Goal: Task Accomplishment & Management: Use online tool/utility

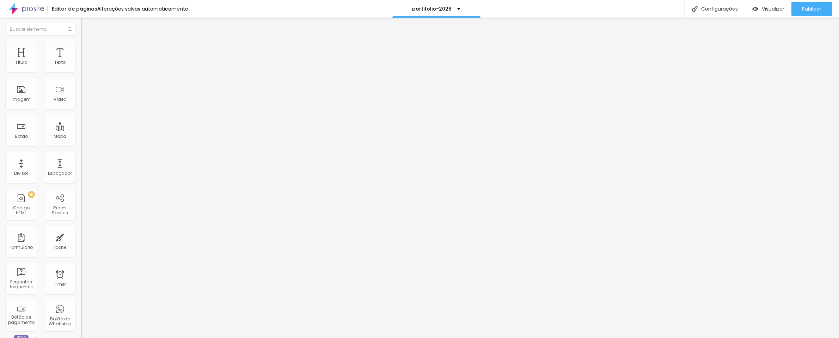
click at [84, 66] on icon "button" at bounding box center [86, 63] width 4 height 4
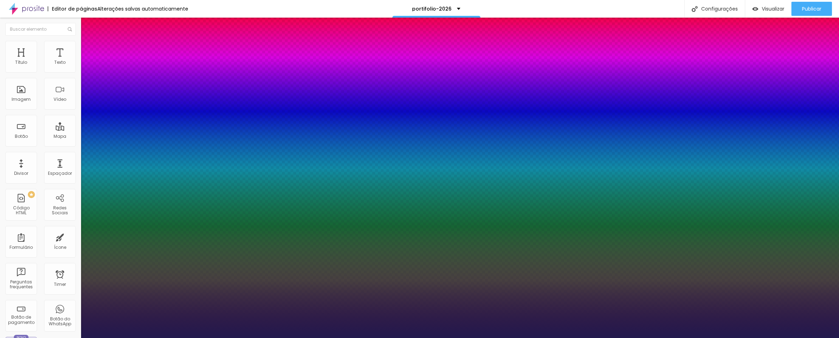
type input "1"
click at [379, 338] on div at bounding box center [419, 338] width 839 height 0
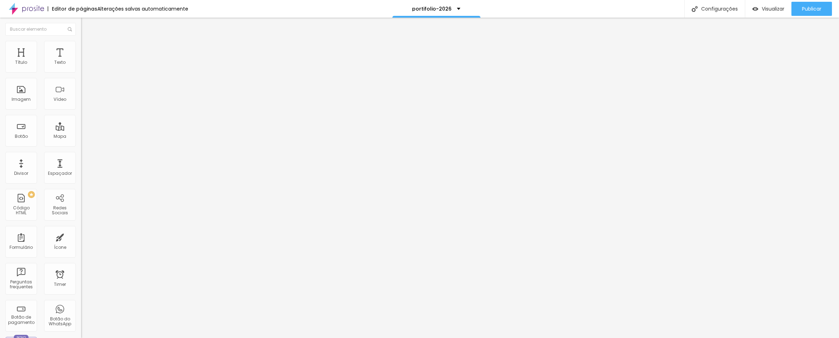
click at [81, 47] on li "Avançado" at bounding box center [121, 44] width 81 height 7
click at [81, 41] on li "Estilo" at bounding box center [121, 37] width 81 height 7
click at [81, 68] on button "button" at bounding box center [86, 63] width 10 height 7
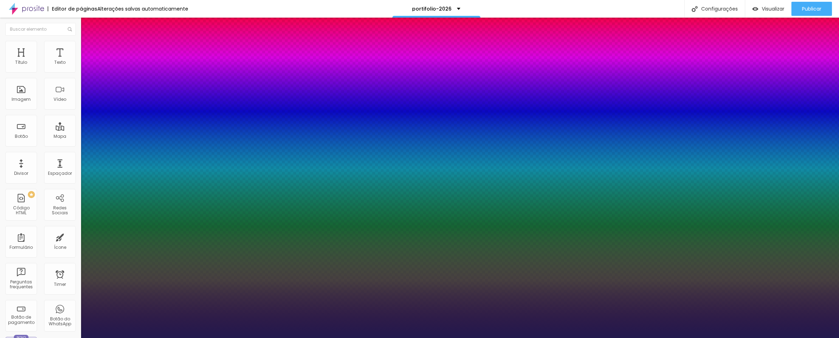
type input "1"
click at [8, 338] on div at bounding box center [419, 338] width 839 height 0
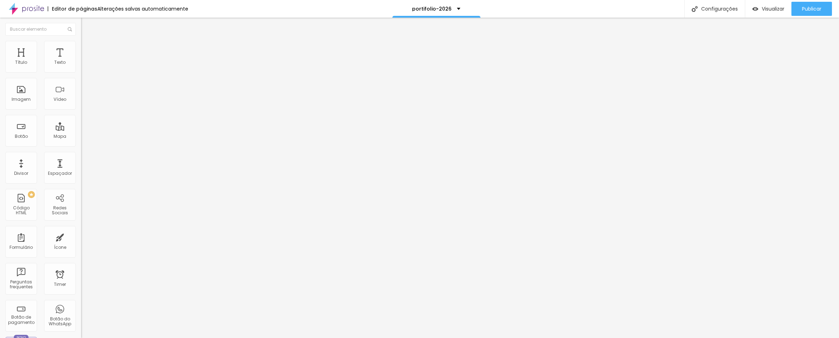
click at [81, 30] on button "Editar Texto" at bounding box center [121, 26] width 81 height 16
click at [86, 28] on img "button" at bounding box center [89, 26] width 6 height 6
click at [81, 20] on button "Editar Coluna" at bounding box center [121, 26] width 81 height 16
click at [28, 97] on div "Imagem" at bounding box center [21, 94] width 32 height 32
click at [18, 92] on div "Imagem" at bounding box center [21, 94] width 32 height 32
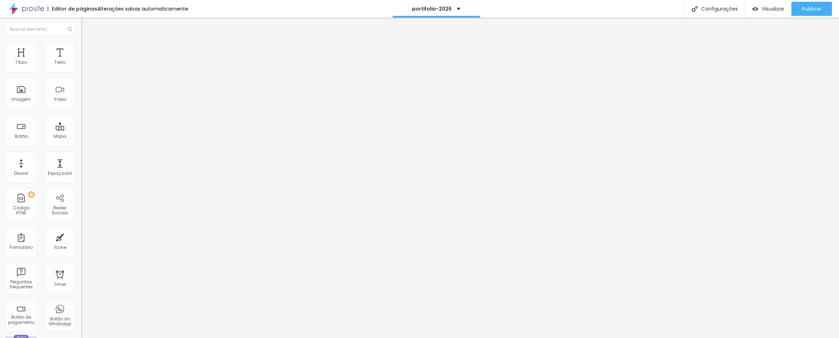
click at [87, 49] on span "Estilo" at bounding box center [92, 46] width 11 height 6
click at [81, 48] on li "Avançado" at bounding box center [121, 51] width 81 height 7
click at [87, 42] on span "Conteúdo" at bounding box center [98, 39] width 22 height 6
click at [81, 65] on span "Adicionar imagem" at bounding box center [104, 62] width 46 height 6
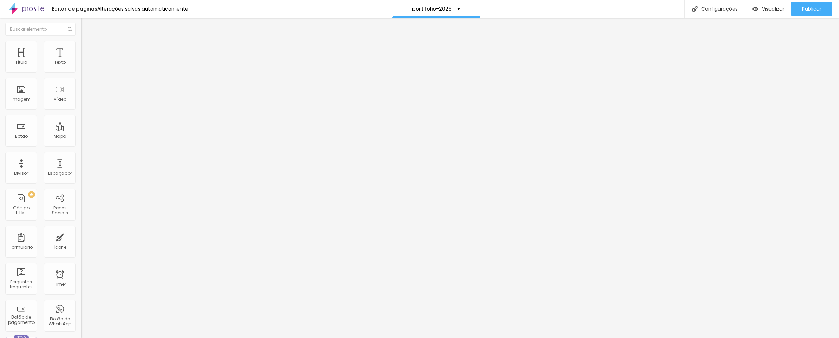
click at [81, 94] on span "Adicionar imagem" at bounding box center [104, 91] width 46 height 6
click at [780, 10] on span "Visualizar" at bounding box center [773, 9] width 23 height 6
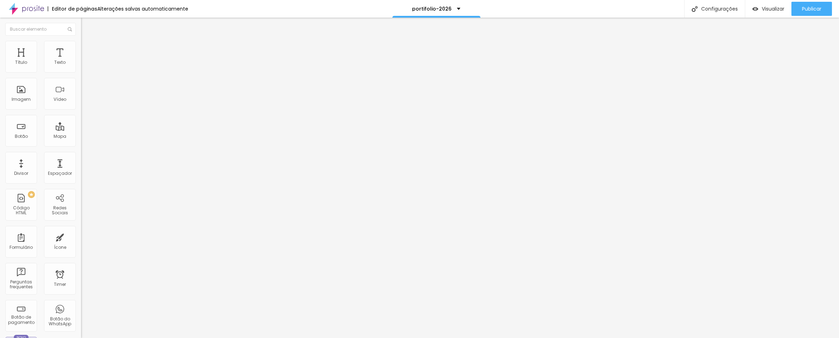
click at [81, 127] on span "Em baixo" at bounding box center [91, 124] width 20 height 6
click at [81, 178] on span "Horizontal" at bounding box center [92, 175] width 22 height 6
click at [81, 189] on span "Vertical" at bounding box center [89, 186] width 16 height 6
click at [81, 183] on span "Horizontal" at bounding box center [92, 180] width 22 height 6
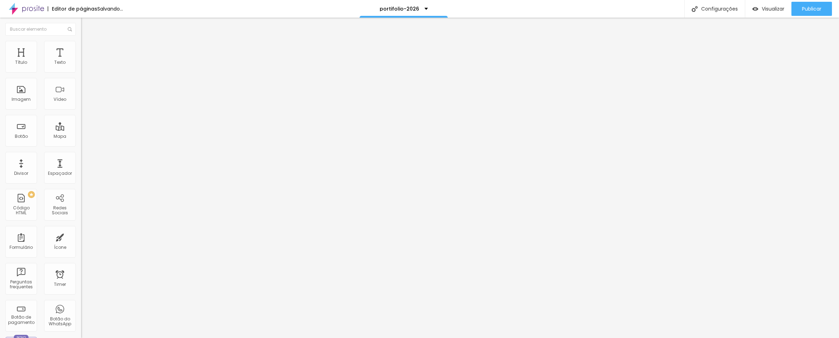
click at [81, 48] on li "Estilo" at bounding box center [121, 44] width 81 height 7
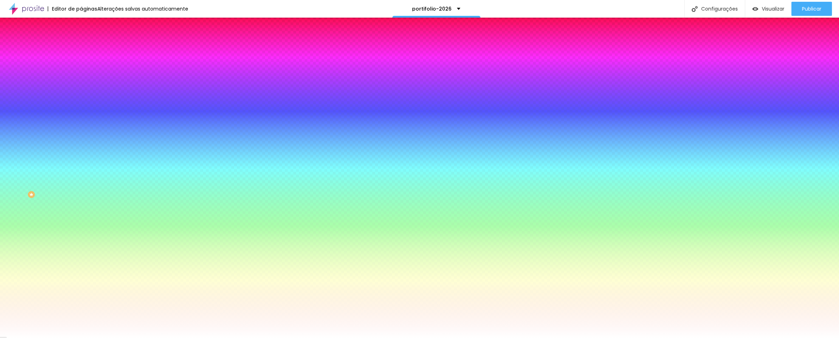
click at [81, 48] on img at bounding box center [84, 51] width 6 height 6
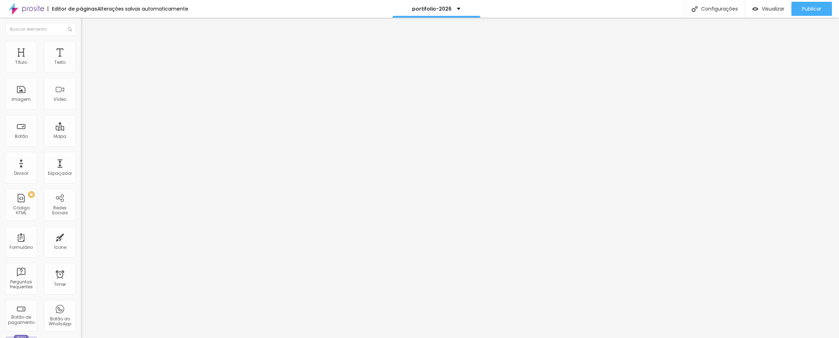
type input "1"
type input "2"
type input "3"
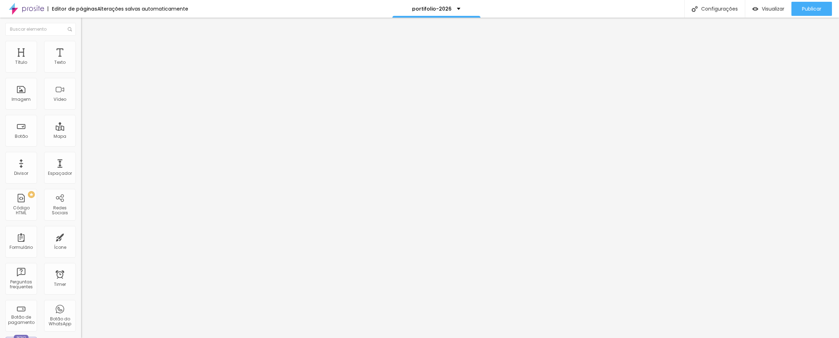
type input "3"
type input "4"
type input "5"
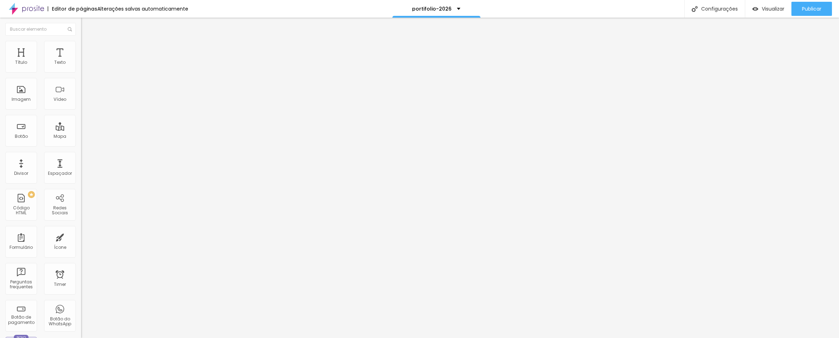
type input "6"
type input "7"
type input "8"
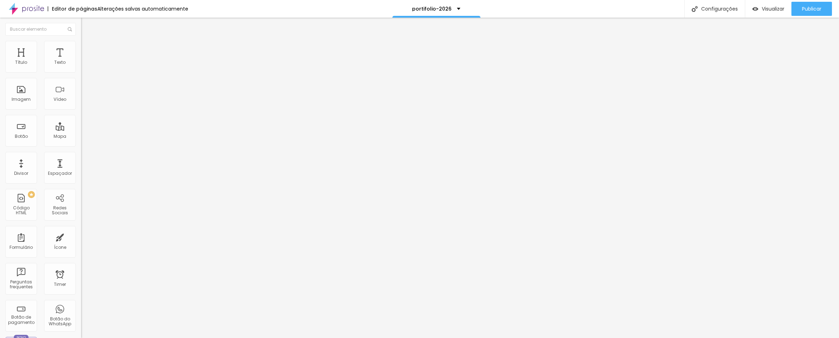
type input "8"
type input "9"
type input "10"
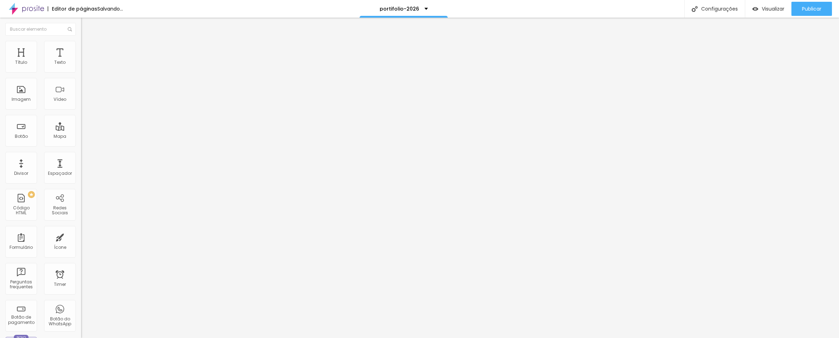
type input "11"
type input "12"
type input "15"
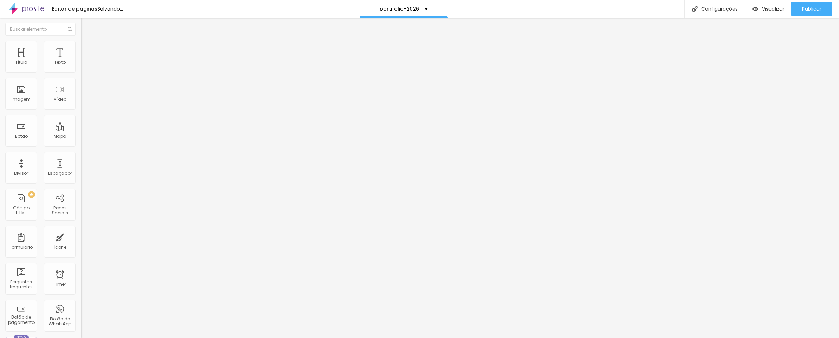
type input "15"
type input "17"
type input "20"
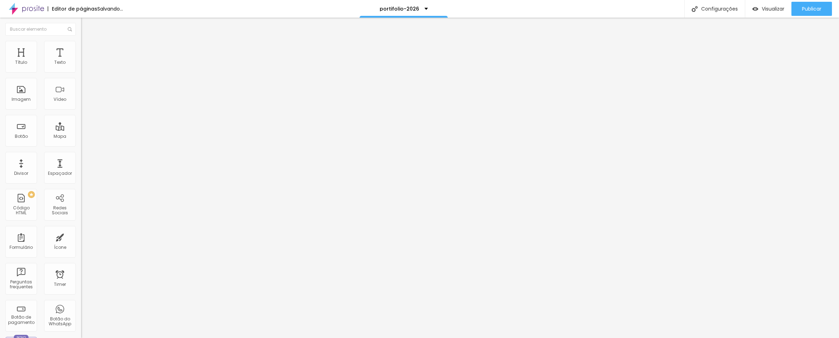
type input "24"
type input "25"
type input "26"
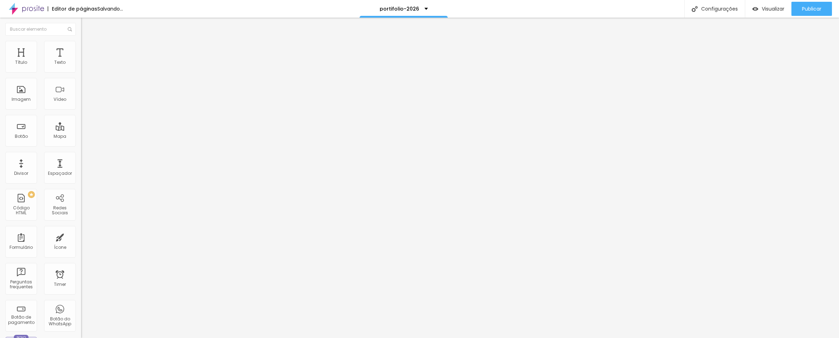
type input "26"
type input "27"
type input "28"
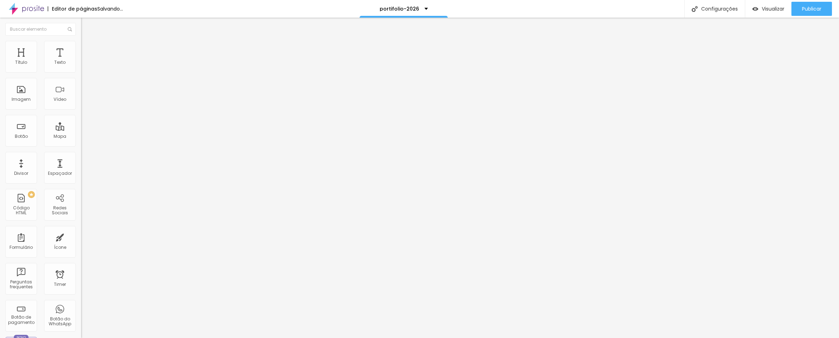
type input "29"
drag, startPoint x: 14, startPoint y: 72, endPoint x: 29, endPoint y: 73, distance: 14.6
click at [81, 137] on div at bounding box center [121, 140] width 81 height 6
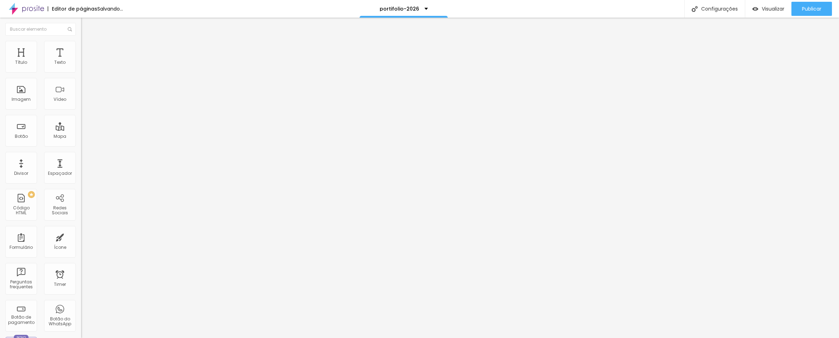
click at [81, 137] on div at bounding box center [121, 140] width 81 height 6
type input "27"
type input "24"
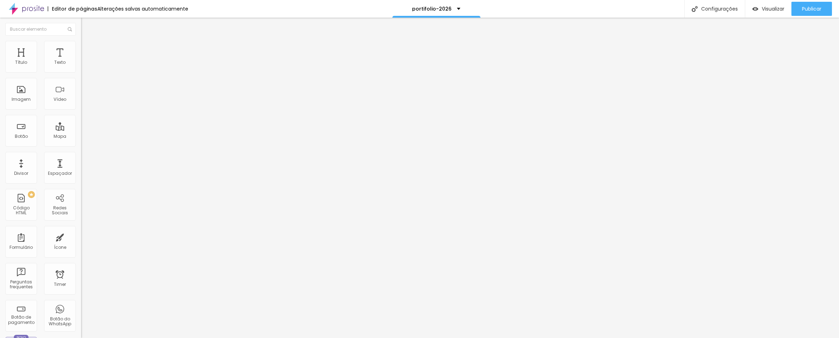
type input "19"
type input "9"
type input "0"
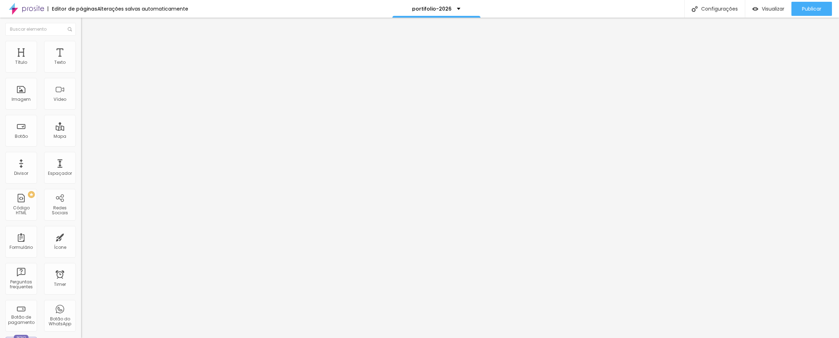
type input "0"
drag, startPoint x: 28, startPoint y: 71, endPoint x: -17, endPoint y: 70, distance: 44.8
type input "0"
click at [0, 70] on html "Editor de páginas Alterações [PERSON_NAME] automaticamente portifolio-2026 Conf…" at bounding box center [419, 169] width 839 height 338
click at [81, 40] on img at bounding box center [84, 37] width 6 height 6
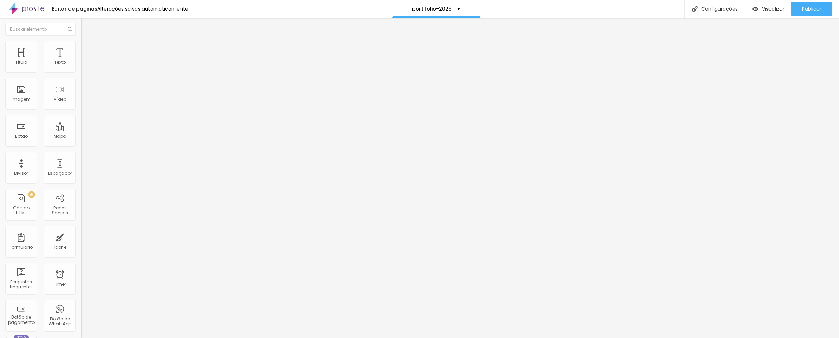
click at [81, 50] on ul "Conteúdo Estilo Avançado" at bounding box center [121, 44] width 81 height 21
click at [87, 49] on span "Estilo" at bounding box center [92, 46] width 11 height 6
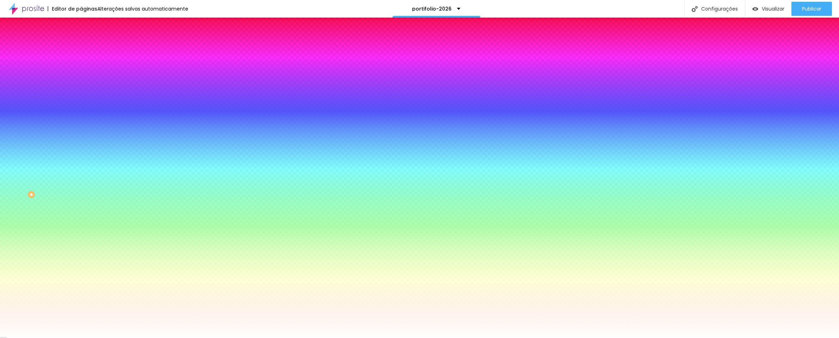
click at [81, 48] on li "Avançado" at bounding box center [121, 51] width 81 height 7
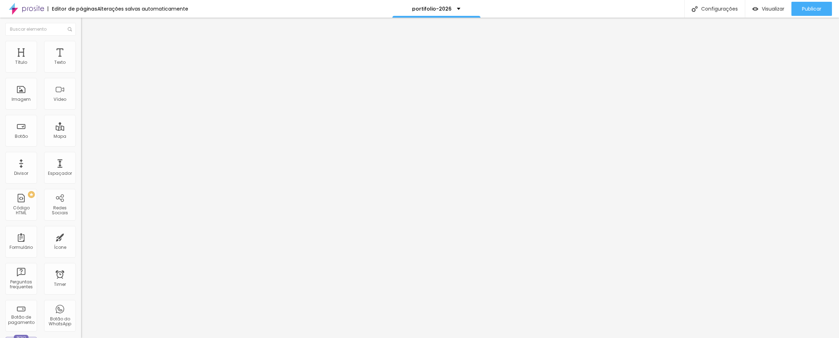
type input "34"
type input "39"
type input "44"
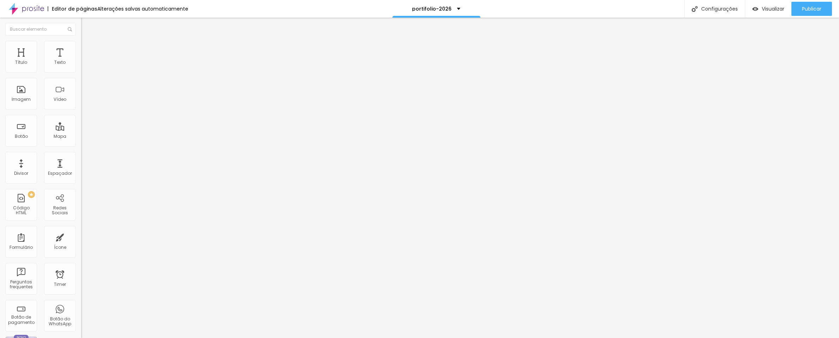
type input "44"
type input "50"
type input "55"
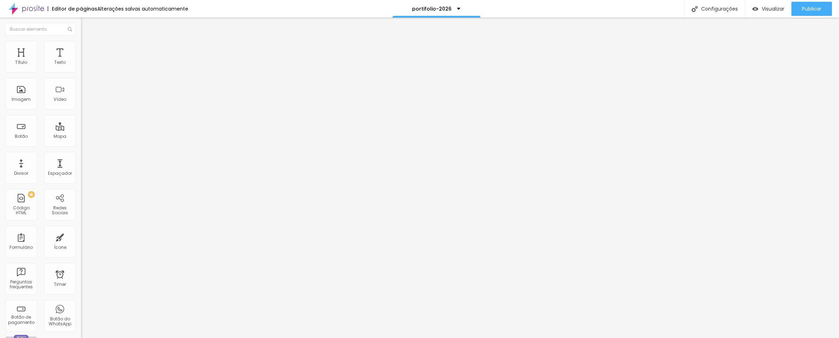
type input "60"
type input "65"
type input "71"
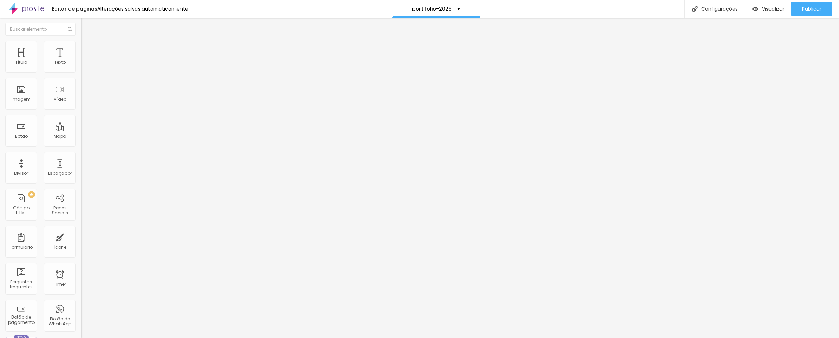
type input "71"
type input "76"
type input "81"
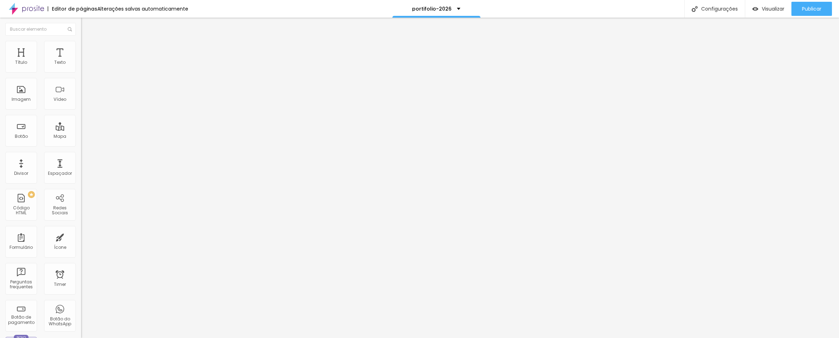
type input "86"
type input "92"
type input "97"
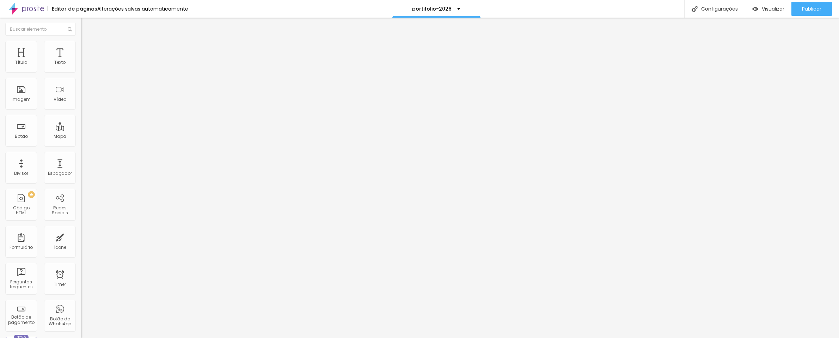
type input "97"
type input "102"
type input "108"
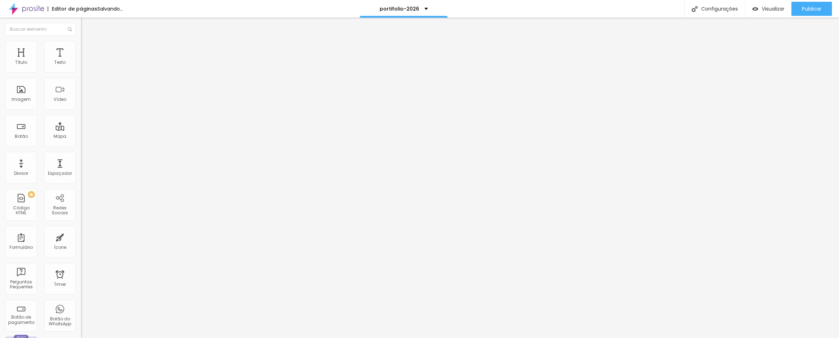
type input "102"
type input "97"
type input "92"
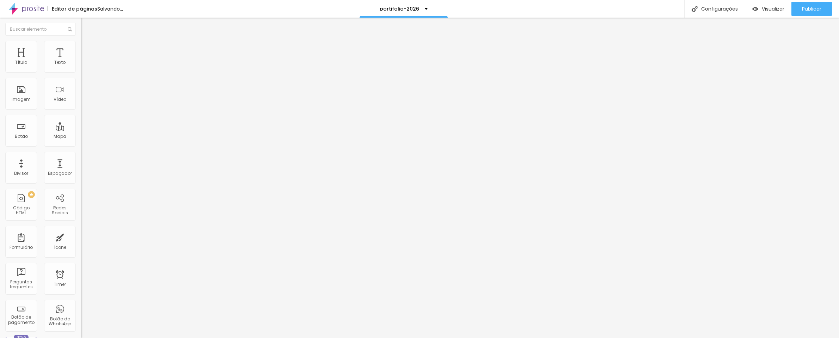
type input "92"
type input "86"
type input "81"
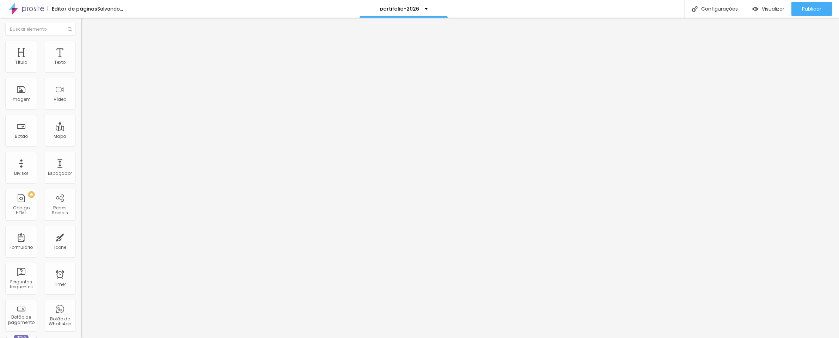
type input "76"
type input "71"
type input "65"
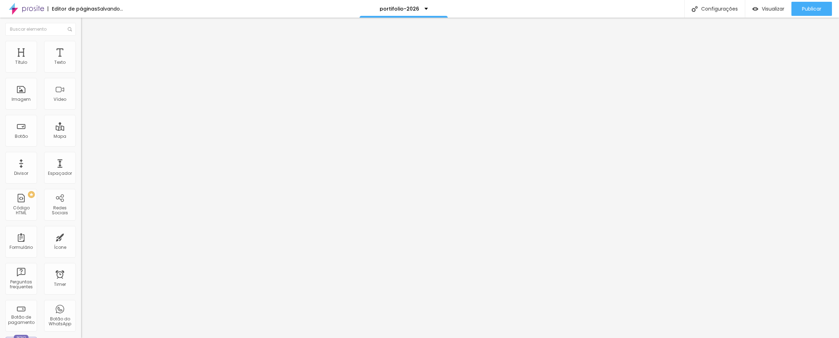
type input "65"
type input "60"
type input "55"
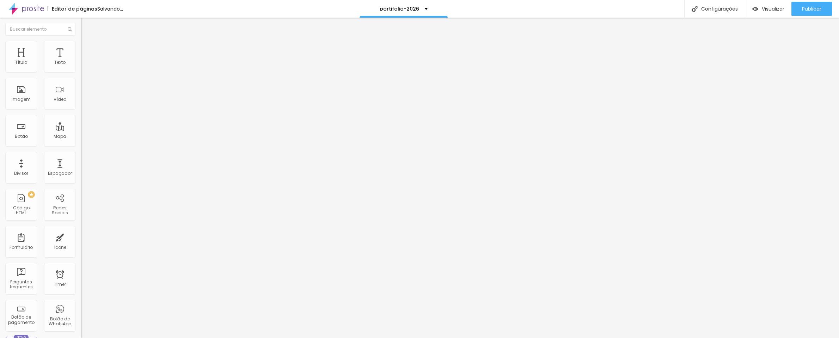
type input "50"
type input "44"
type input "39"
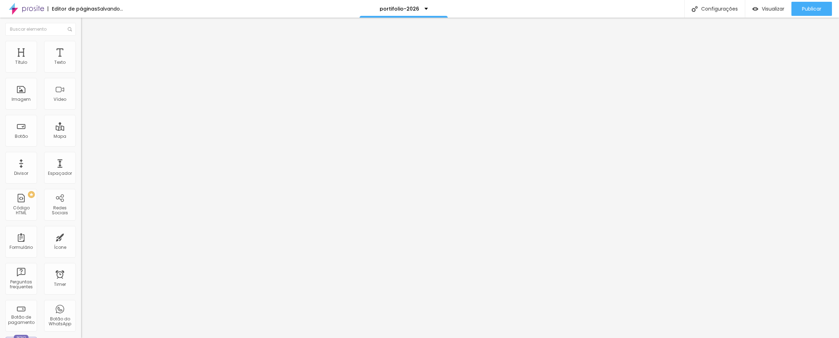
type input "39"
type input "34"
type input "28"
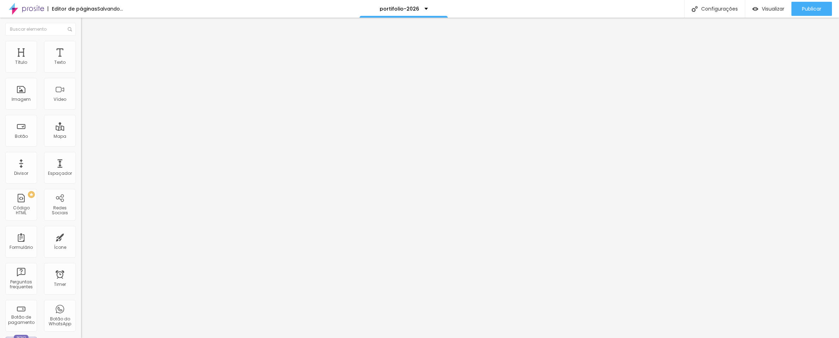
type input "23"
type input "18"
type input "13"
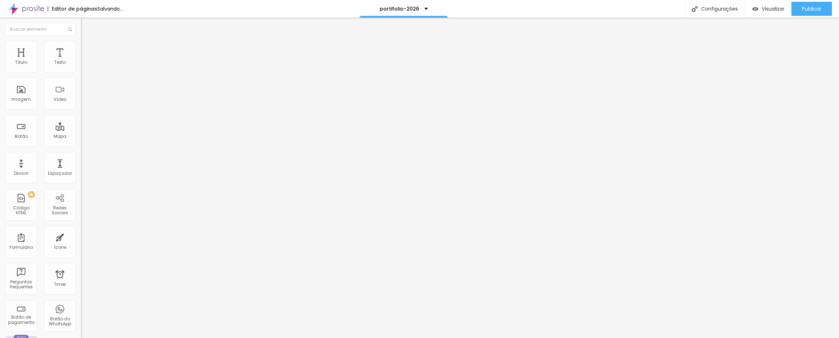
type input "13"
type input "7"
type input "2"
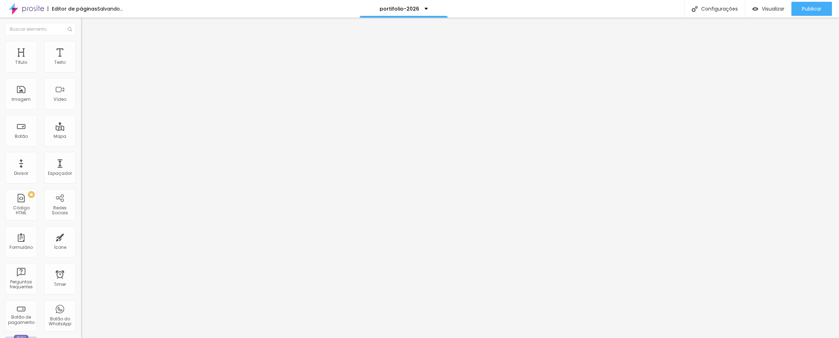
type input "7"
type input "13"
type input "18"
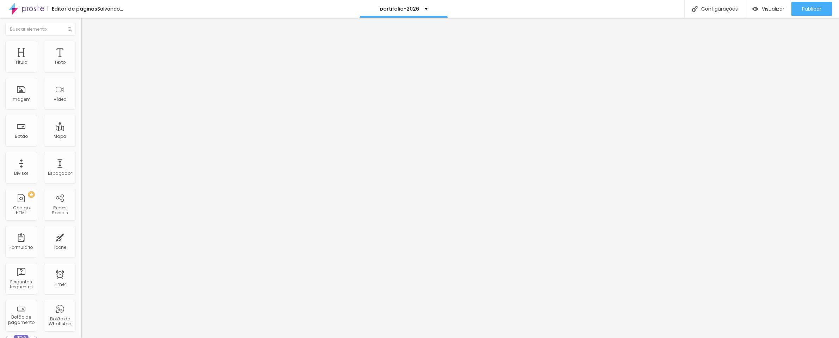
type input "18"
type input "23"
type input "28"
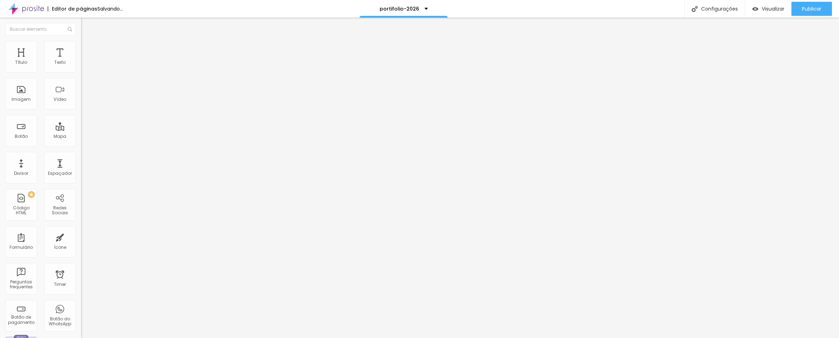
type input "23"
type input "18"
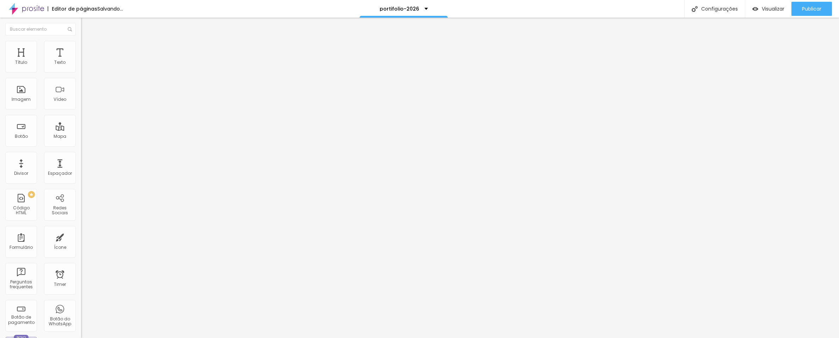
click at [81, 237] on input "range" at bounding box center [104, 240] width 46 height 6
click at [81, 40] on img at bounding box center [84, 37] width 6 height 6
click at [81, 65] on span "Trocar imagem" at bounding box center [100, 62] width 38 height 6
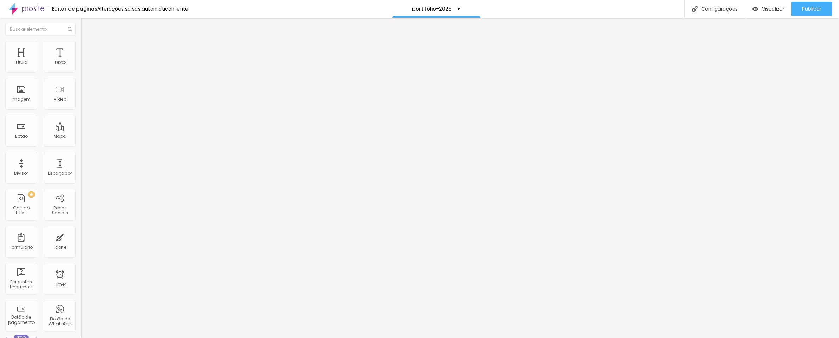
click at [81, 94] on span "Trocar imagem" at bounding box center [100, 91] width 38 height 6
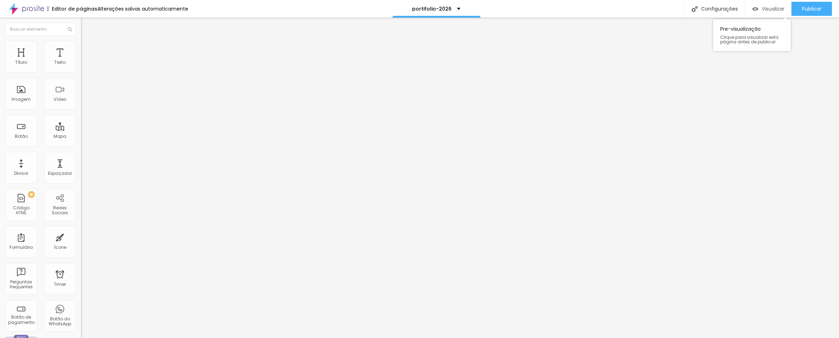
click at [764, 9] on span "Visualizar" at bounding box center [773, 9] width 23 height 6
click at [768, 13] on div "Visualizar" at bounding box center [769, 9] width 32 height 14
click at [87, 48] on span "Estilo" at bounding box center [92, 46] width 11 height 6
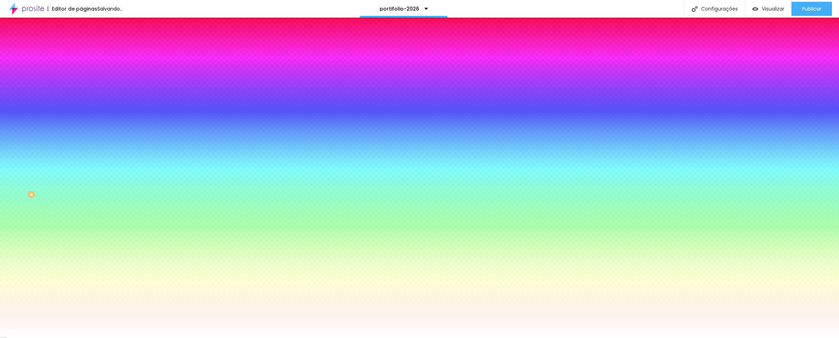
click at [81, 48] on img at bounding box center [84, 51] width 6 height 6
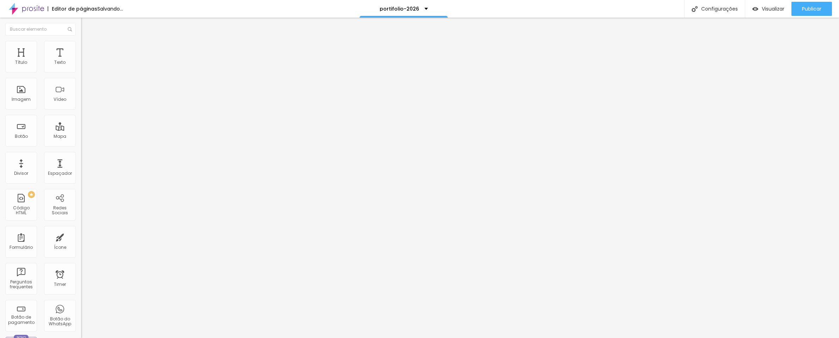
type input "2"
type input "0"
drag, startPoint x: 16, startPoint y: 86, endPoint x: 12, endPoint y: 85, distance: 4.6
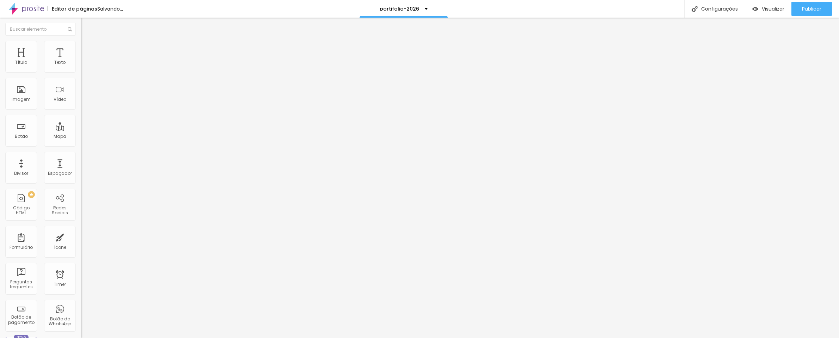
type input "0"
click at [81, 155] on div "0 px Espaçamento vertical" at bounding box center [121, 205] width 81 height 100
click at [81, 48] on li "Avançado" at bounding box center [121, 51] width 81 height 7
type input "29"
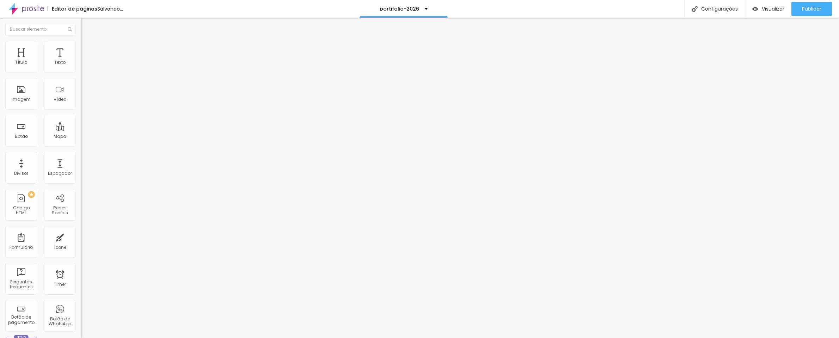
type input "28"
type input "23"
type input "18"
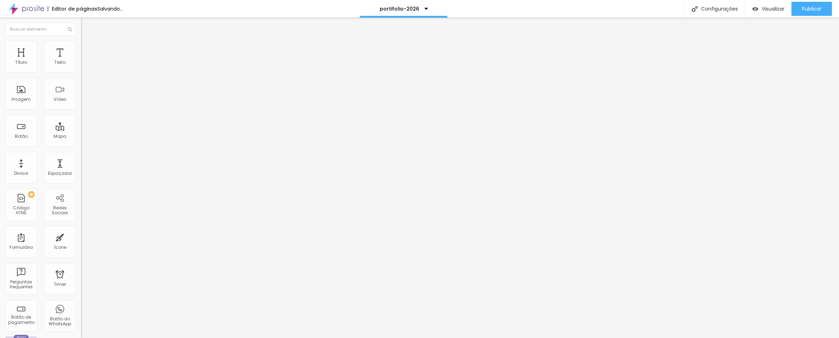
type input "18"
type input "13"
type input "7"
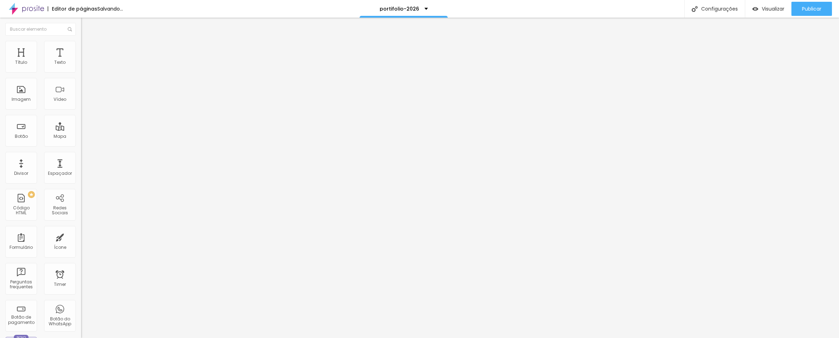
type input "2"
type input "0"
drag, startPoint x: 18, startPoint y: 84, endPoint x: 14, endPoint y: 83, distance: 4.6
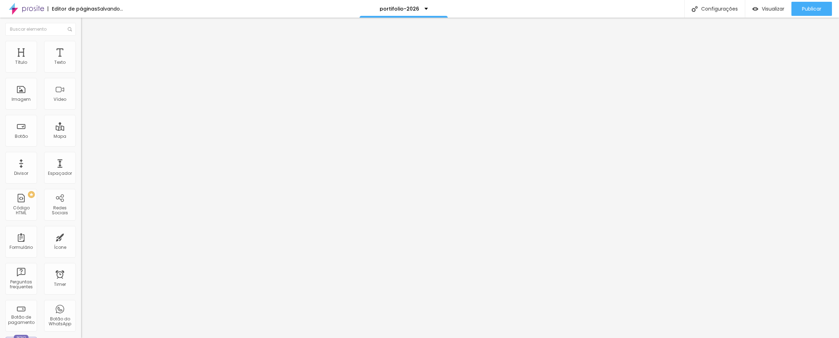
type input "0"
click at [81, 237] on div at bounding box center [121, 240] width 81 height 6
click at [769, 6] on span "Visualizar" at bounding box center [773, 9] width 23 height 6
click at [81, 65] on span "Trocar imagem" at bounding box center [100, 62] width 38 height 6
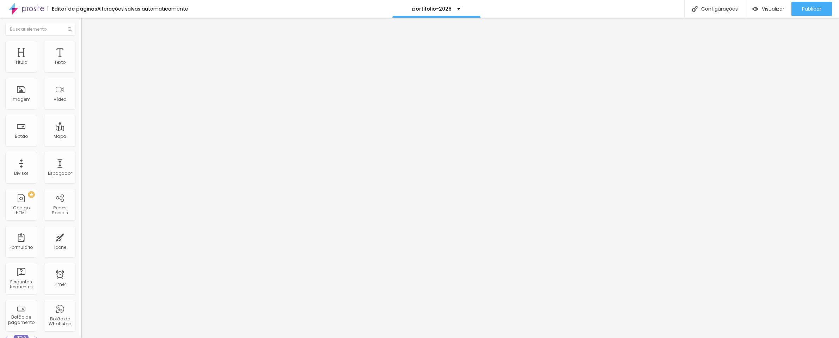
click at [81, 94] on span "Trocar imagem" at bounding box center [100, 91] width 38 height 6
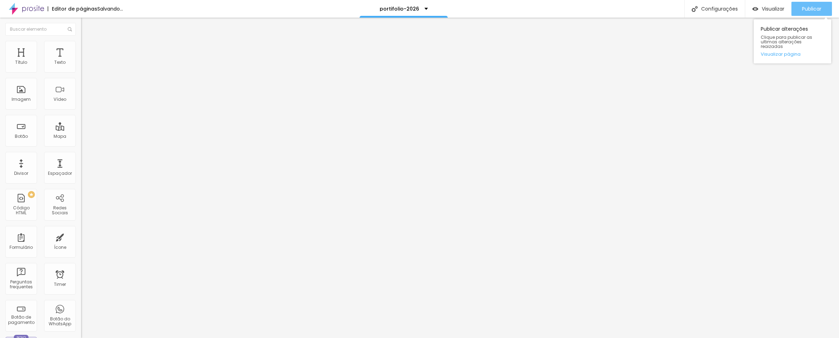
click at [808, 13] on div "Publicar" at bounding box center [811, 9] width 19 height 14
click at [81, 48] on li "Avançado" at bounding box center [121, 51] width 81 height 7
click at [81, 44] on ul "Conteúdo Estilo Avançado" at bounding box center [121, 44] width 81 height 21
click at [87, 48] on span "Estilo" at bounding box center [92, 46] width 11 height 6
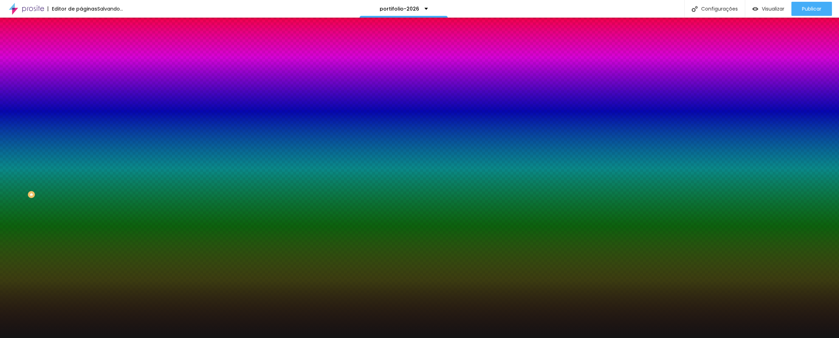
click at [81, 65] on span "Trocar imagem" at bounding box center [100, 62] width 38 height 6
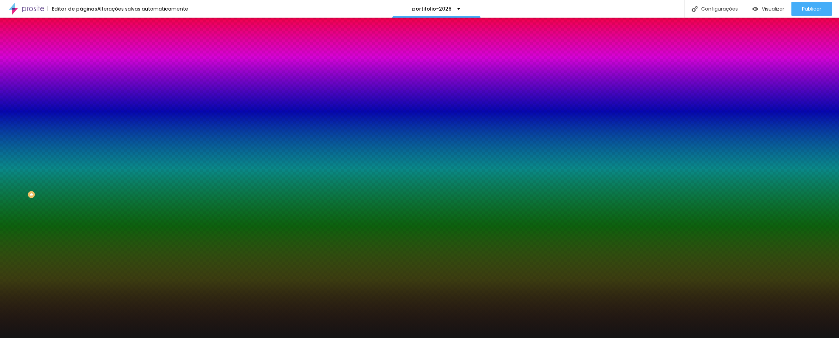
scroll to position [413, 0]
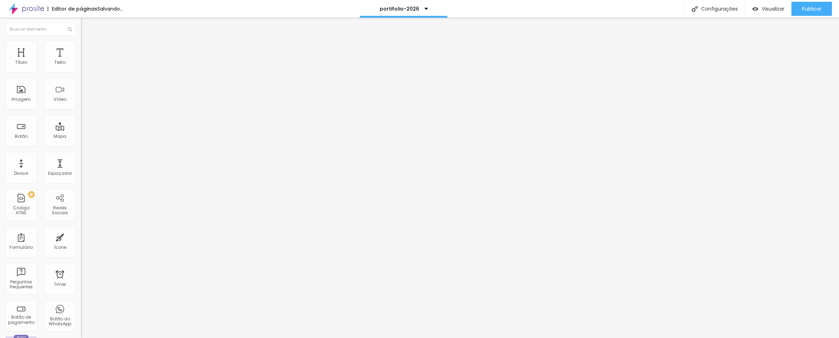
click at [81, 42] on li "Estilo" at bounding box center [121, 44] width 81 height 7
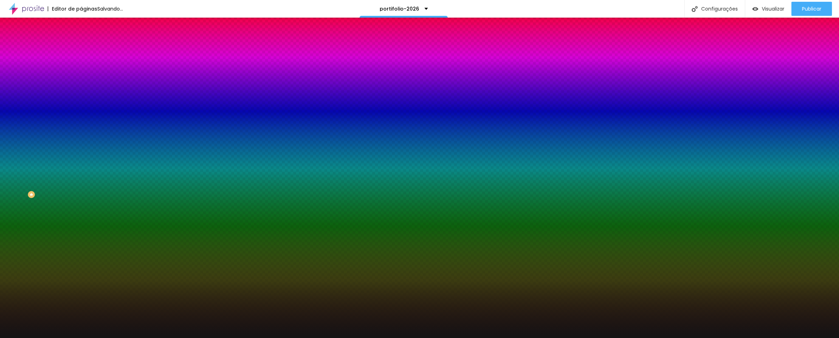
click at [81, 96] on div at bounding box center [121, 96] width 81 height 0
drag, startPoint x: 76, startPoint y: 165, endPoint x: 73, endPoint y: 173, distance: 8.3
click at [81, 146] on div "Imagem de fundo Trocar imagem Efeito da Imagem Parallax Nenhum Parallax Cor de …" at bounding box center [121, 100] width 81 height 91
click at [81, 96] on div at bounding box center [121, 96] width 81 height 0
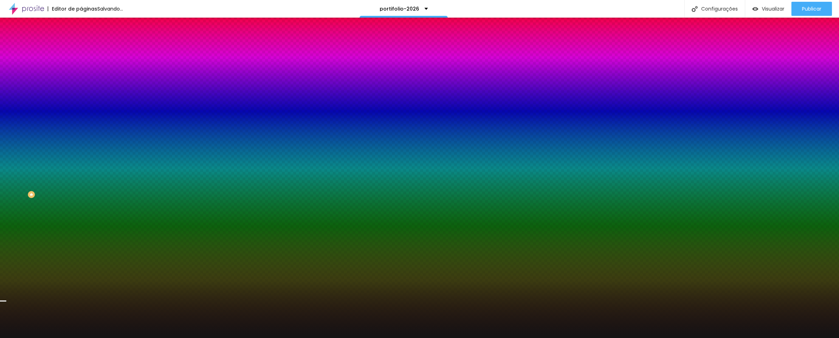
click at [72, 184] on div at bounding box center [419, 169] width 839 height 338
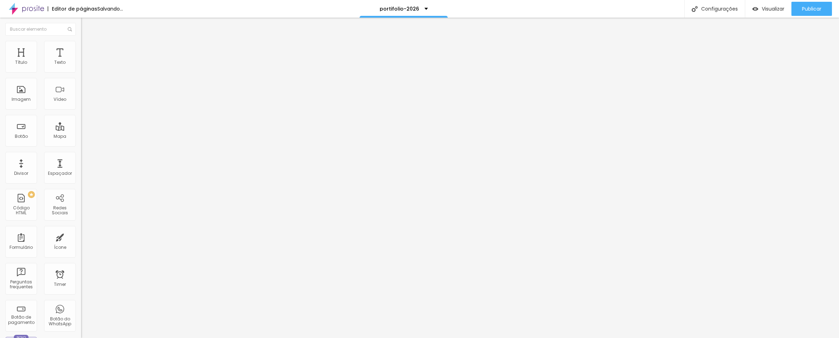
click at [81, 104] on button "button" at bounding box center [86, 100] width 10 height 7
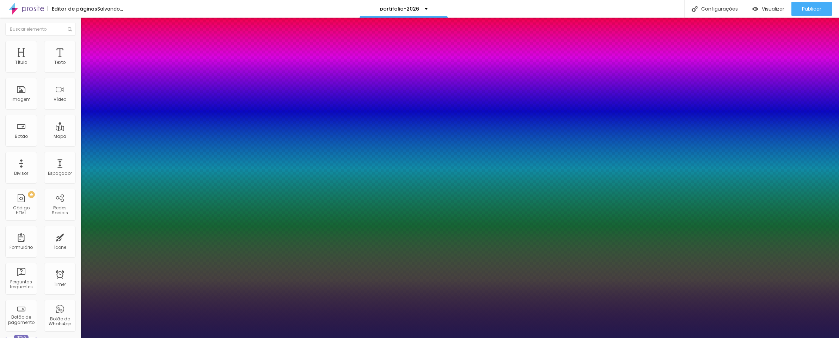
type input "1"
type input "23"
type input "1"
type input "24"
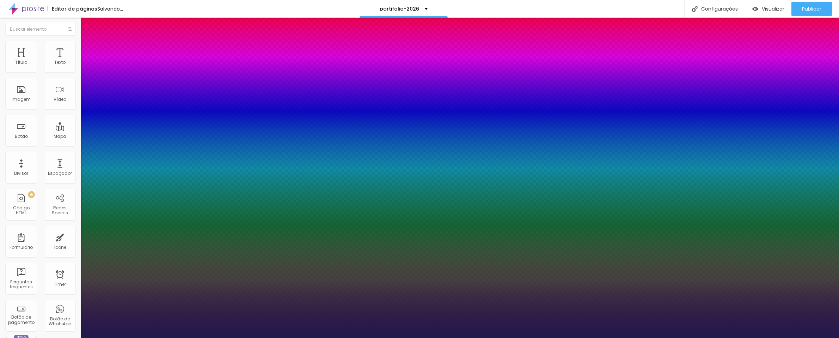
type input "24"
type input "1"
type input "25"
type input "1"
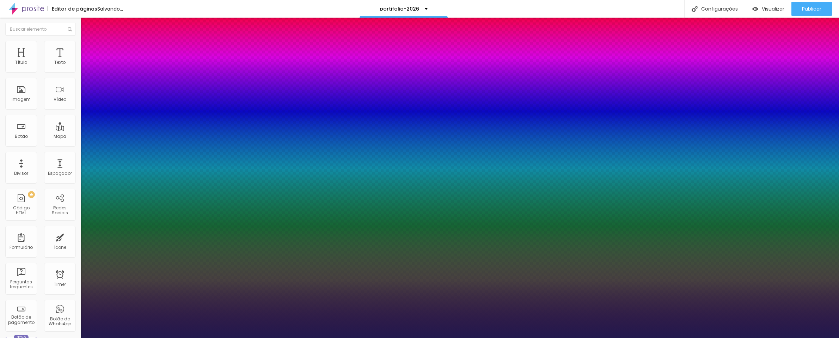
type input "26"
type input "1"
type input "27"
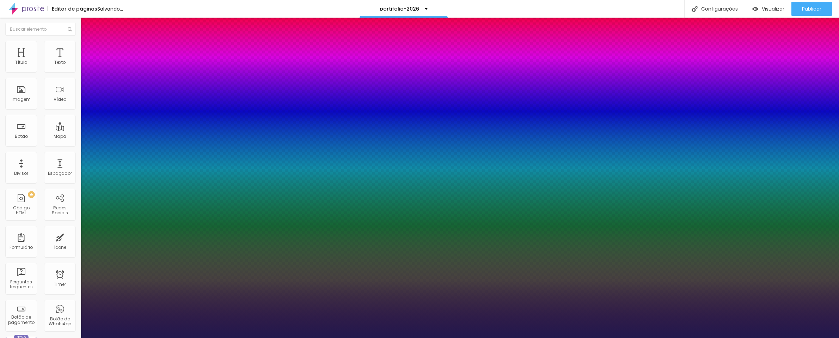
type input "1"
type input "27"
click at [156, 338] on div at bounding box center [419, 338] width 839 height 0
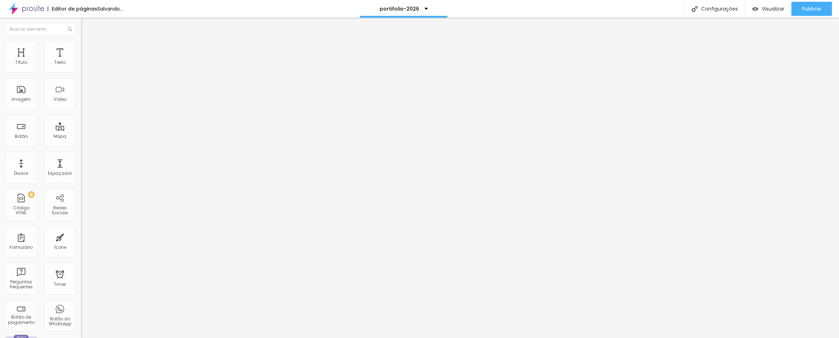
click at [81, 43] on img at bounding box center [84, 44] width 6 height 6
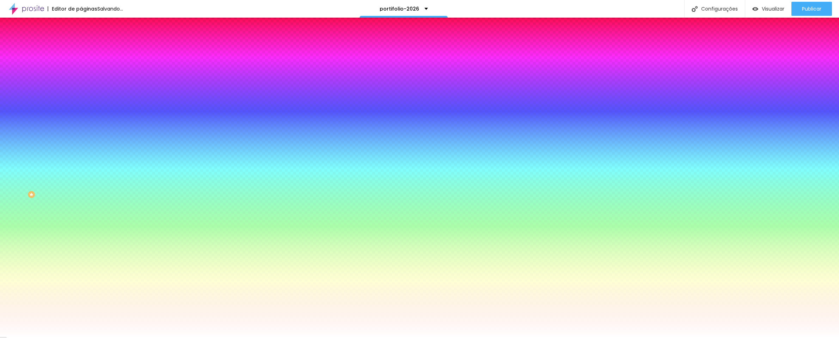
click at [81, 48] on li "Avançado" at bounding box center [121, 51] width 81 height 7
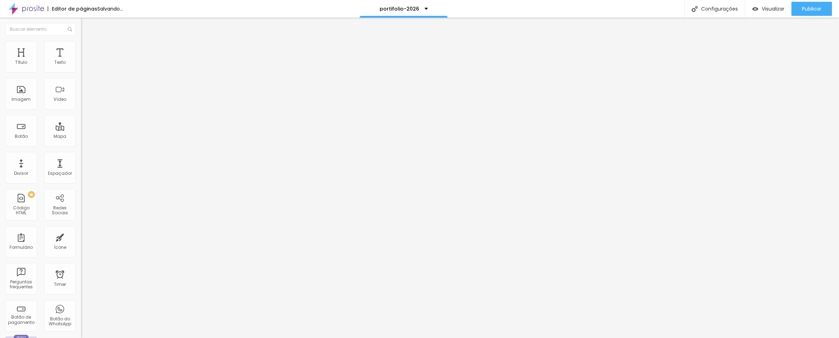
type input "0"
click at [81, 237] on input "range" at bounding box center [104, 240] width 46 height 6
click at [86, 28] on img "button" at bounding box center [89, 26] width 6 height 6
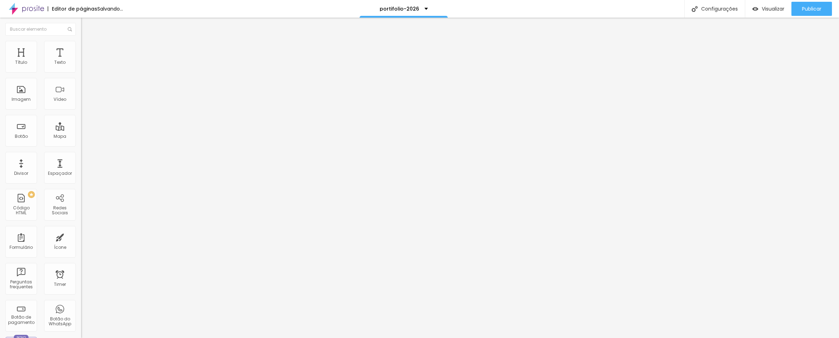
click at [86, 27] on img "button" at bounding box center [89, 26] width 6 height 6
click at [81, 136] on input "30" at bounding box center [96, 139] width 30 height 7
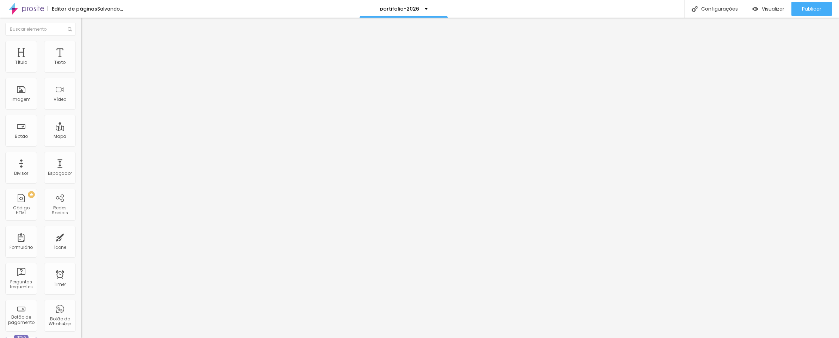
type input "10"
type input "40"
click at [81, 46] on li "Estilo" at bounding box center [121, 44] width 81 height 7
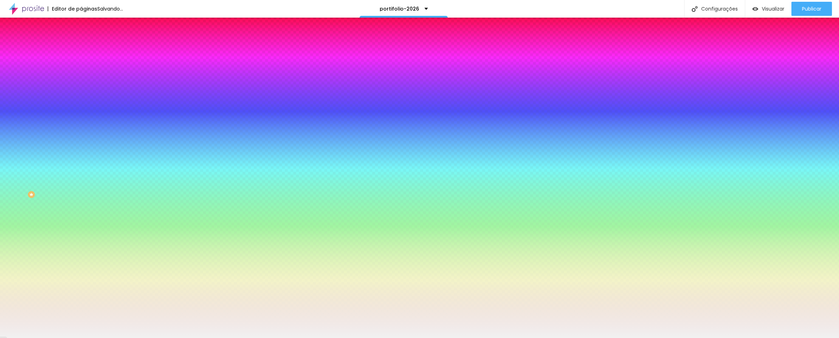
click at [81, 103] on input "#F1F1F1" at bounding box center [123, 99] width 85 height 7
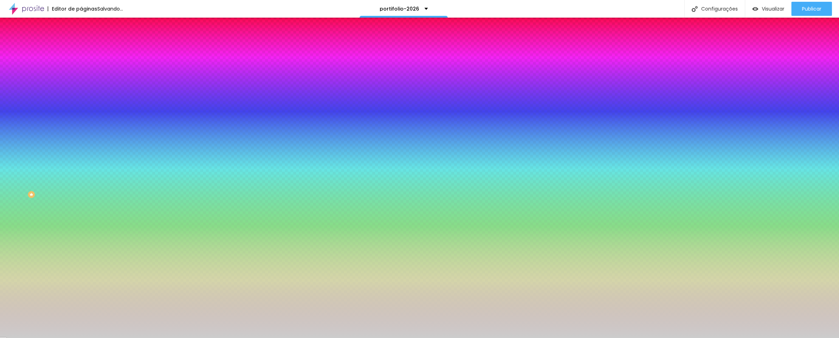
click at [81, 103] on input "#CCC" at bounding box center [123, 99] width 85 height 7
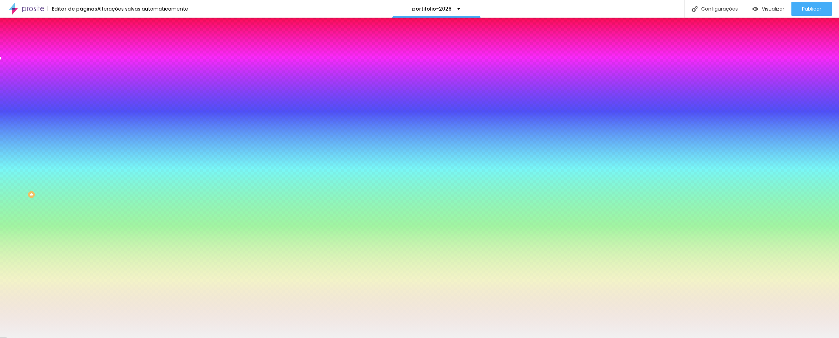
type input "#F1F1F1"
click at [81, 103] on div "Cor de fundo Voltar ao padrão #F1F1F1" at bounding box center [121, 93] width 81 height 19
click at [81, 103] on input "#F1F1F1" at bounding box center [123, 99] width 85 height 7
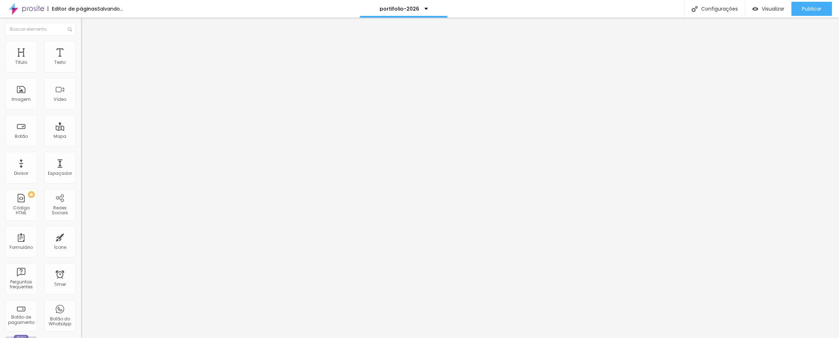
click at [81, 46] on li "Estilo" at bounding box center [121, 44] width 81 height 7
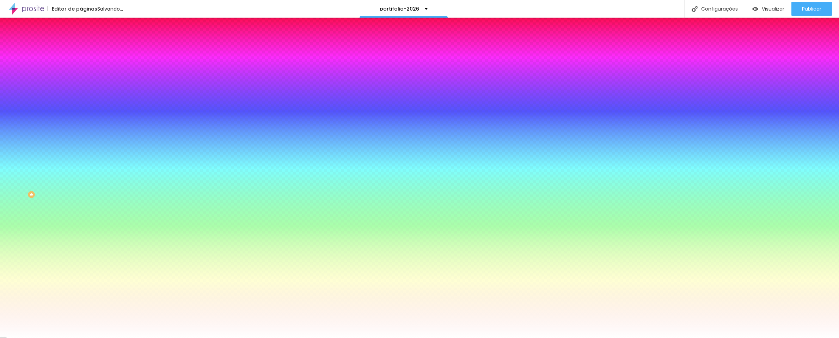
click at [81, 103] on input "#FFFFFF" at bounding box center [123, 99] width 85 height 7
paste input "1F1F1"
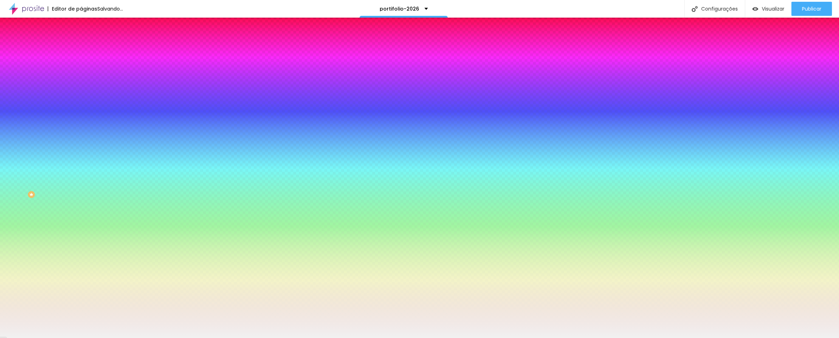
type input "#F1F1F1"
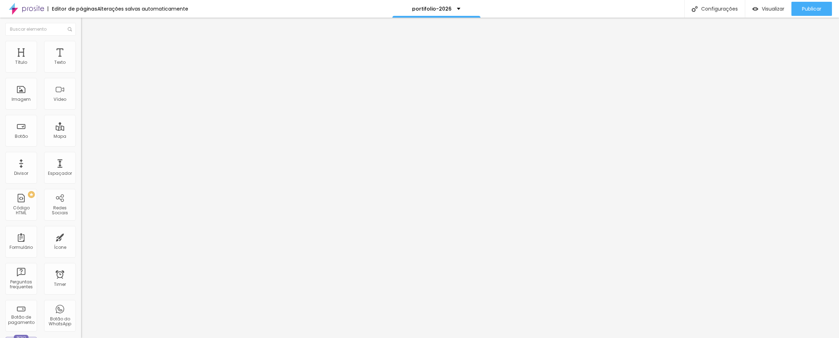
click at [81, 29] on button "Editar Coluna" at bounding box center [121, 26] width 81 height 16
click at [81, 61] on span "Adicionar imagem" at bounding box center [104, 58] width 46 height 6
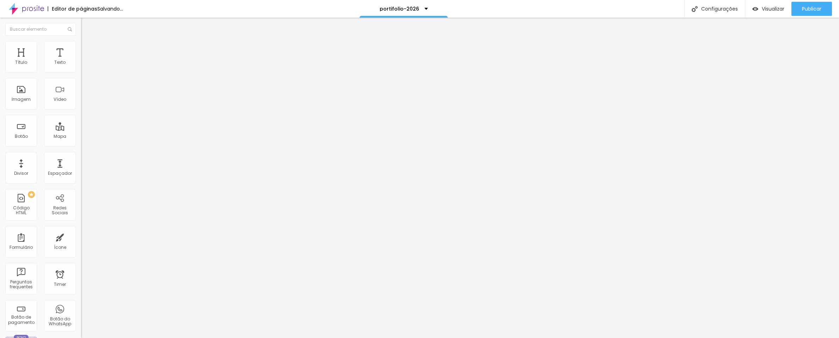
click at [81, 61] on span "Adicionar imagem" at bounding box center [104, 58] width 46 height 6
click at [808, 7] on span "Publicar" at bounding box center [811, 9] width 19 height 6
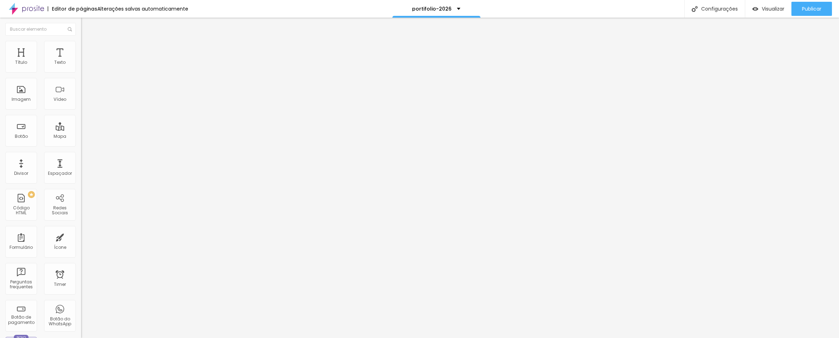
click at [86, 27] on div "Editar Seção" at bounding box center [107, 26] width 42 height 6
type input "70"
type input "50"
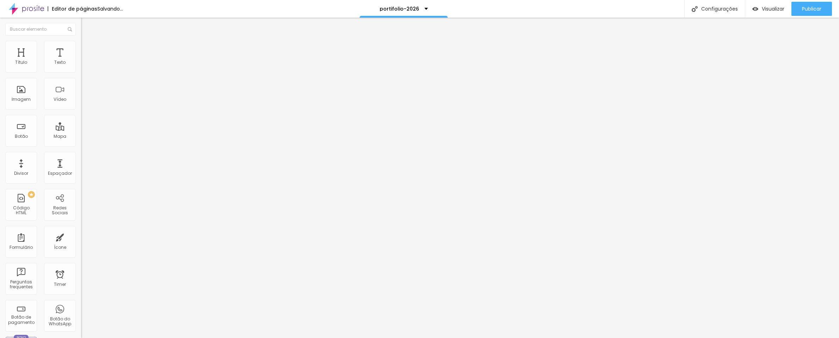
type input "40"
type input "35"
type input "30"
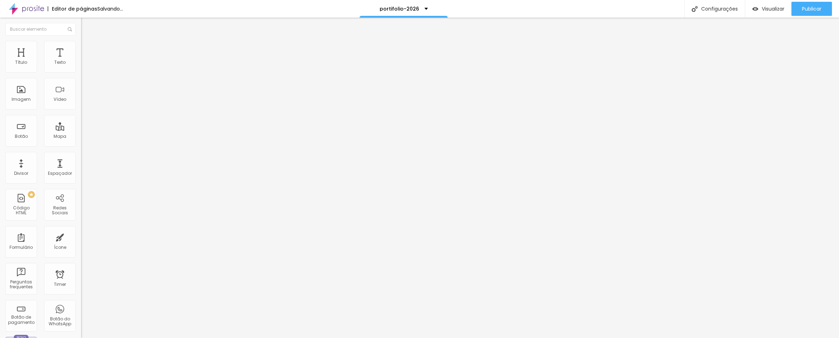
type input "30"
type input "25"
drag, startPoint x: 19, startPoint y: 69, endPoint x: 14, endPoint y: 69, distance: 5.3
click at [81, 130] on input "range" at bounding box center [104, 133] width 46 height 6
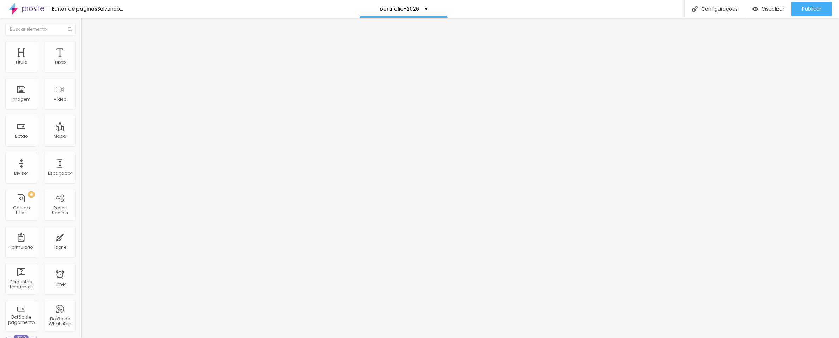
click at [81, 47] on li "Estilo" at bounding box center [121, 44] width 81 height 7
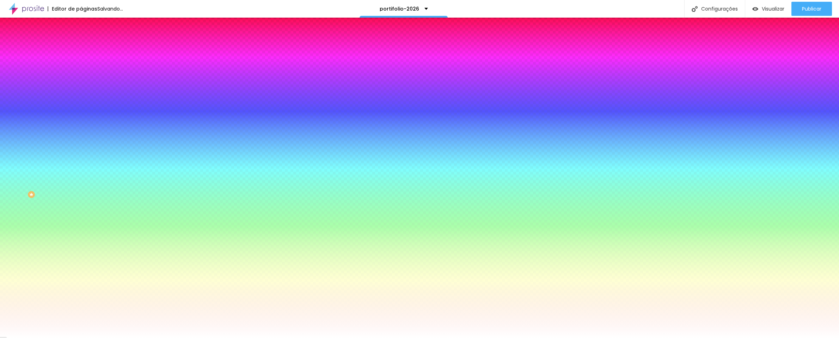
click at [81, 48] on img at bounding box center [84, 51] width 6 height 6
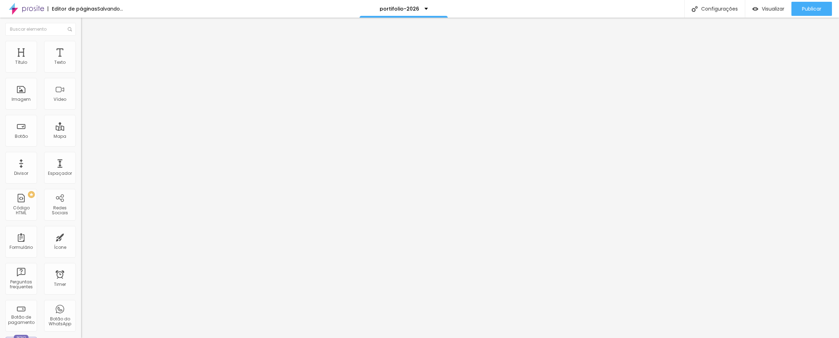
click at [81, 237] on input "range" at bounding box center [104, 240] width 46 height 6
click at [822, 10] on button "Publicar" at bounding box center [812, 9] width 41 height 14
